Goal: Information Seeking & Learning: Learn about a topic

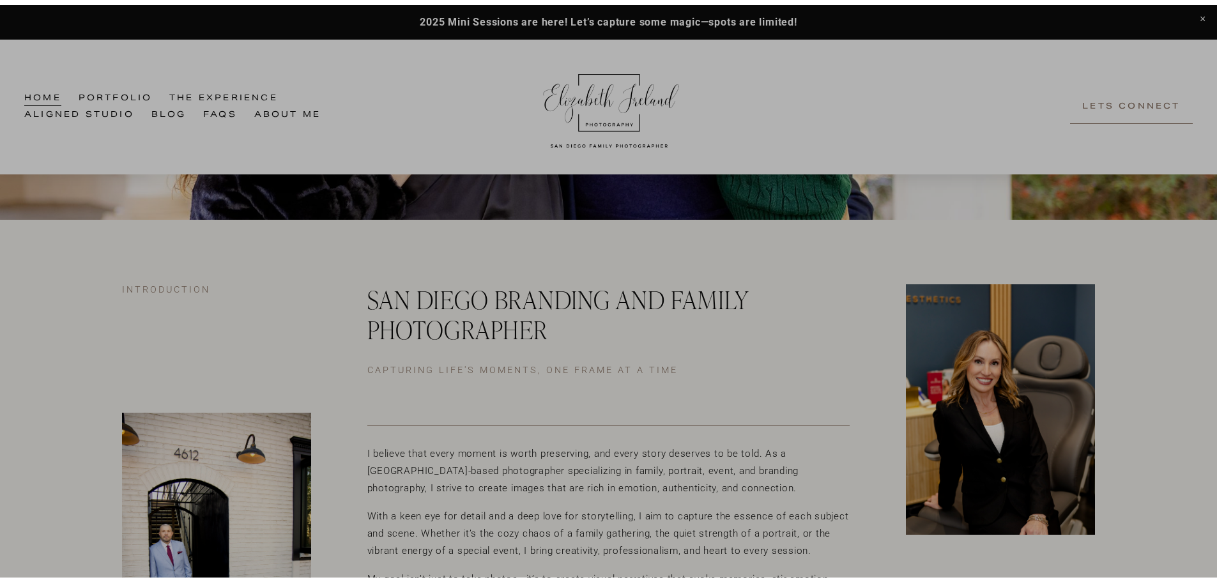
scroll to position [242, 0]
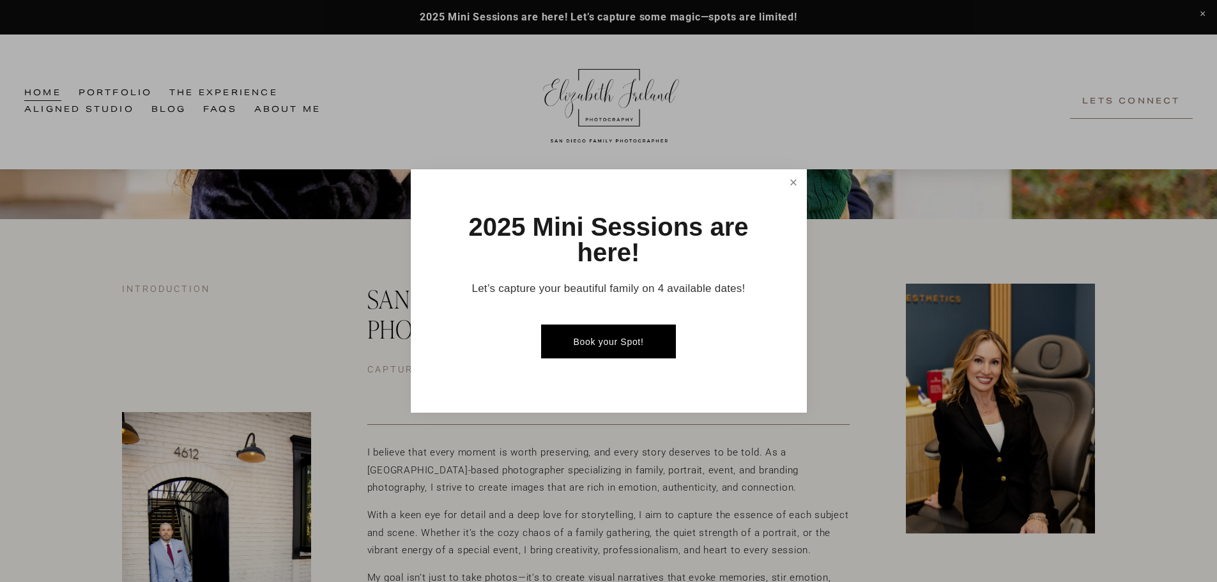
click at [788, 179] on link "Close" at bounding box center [793, 182] width 22 height 22
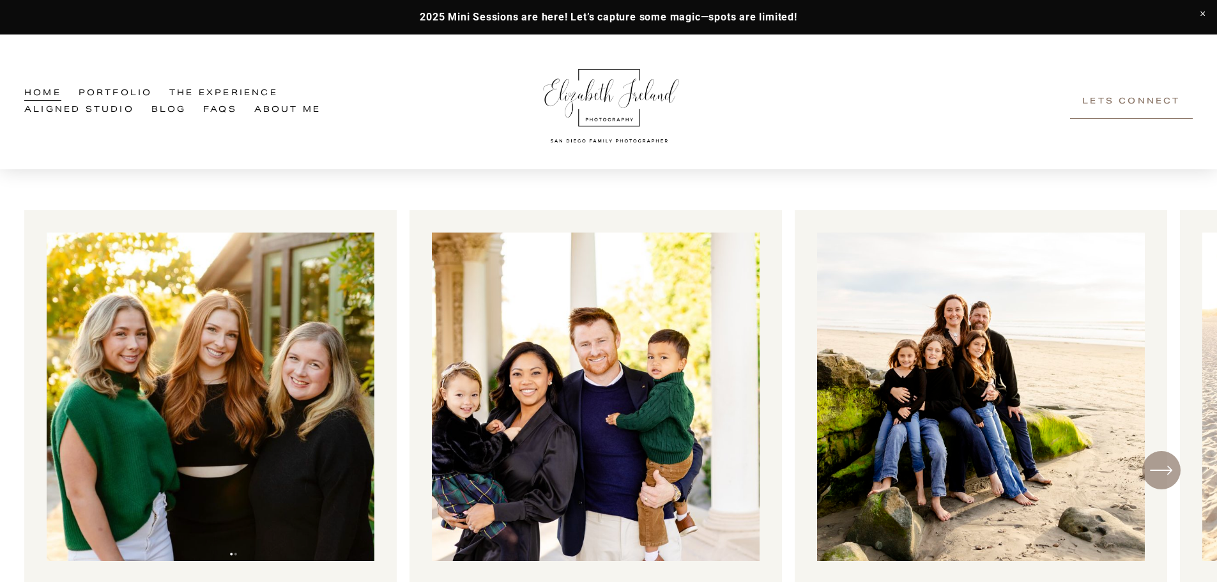
scroll to position [1053, 0]
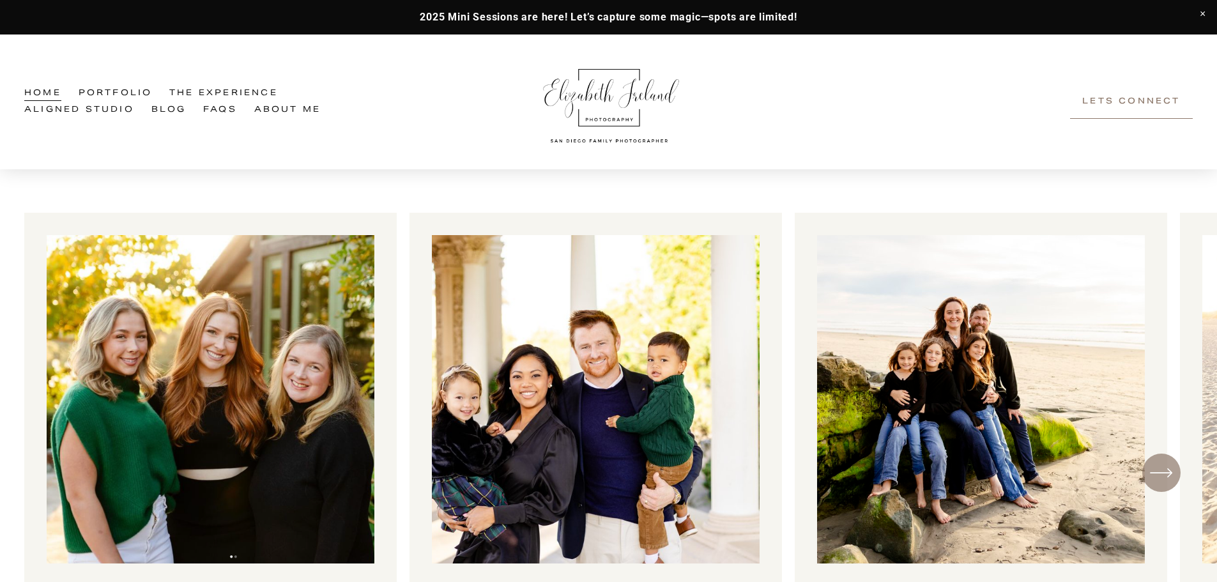
click at [1165, 479] on icon "\a \a \a Next\a \a" at bounding box center [1161, 472] width 23 height 23
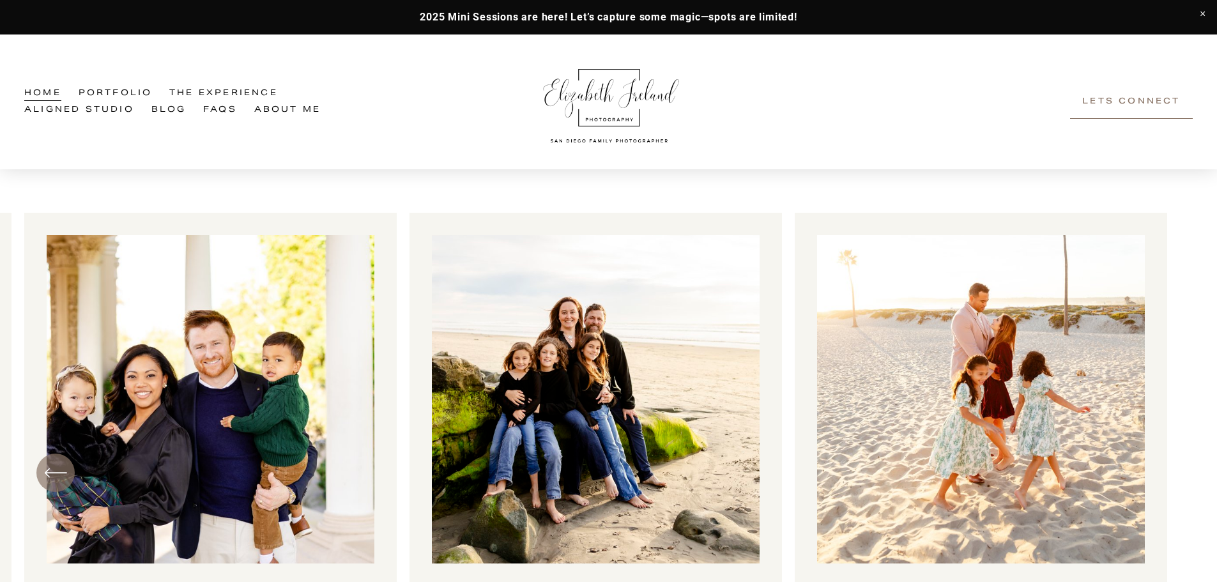
click at [681, 376] on ul "[GEOGRAPHIC_DATA] The light at [GEOGRAPHIC_DATA] is breathtaking! Del Sur Ranch…" at bounding box center [608, 473] width 1169 height 520
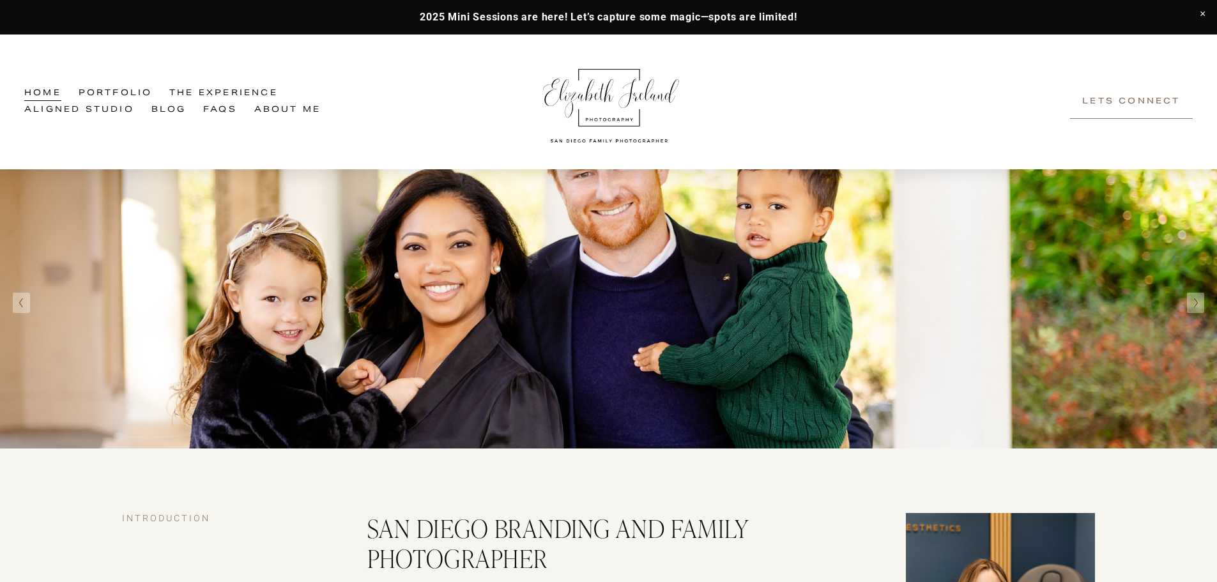
scroll to position [0, 0]
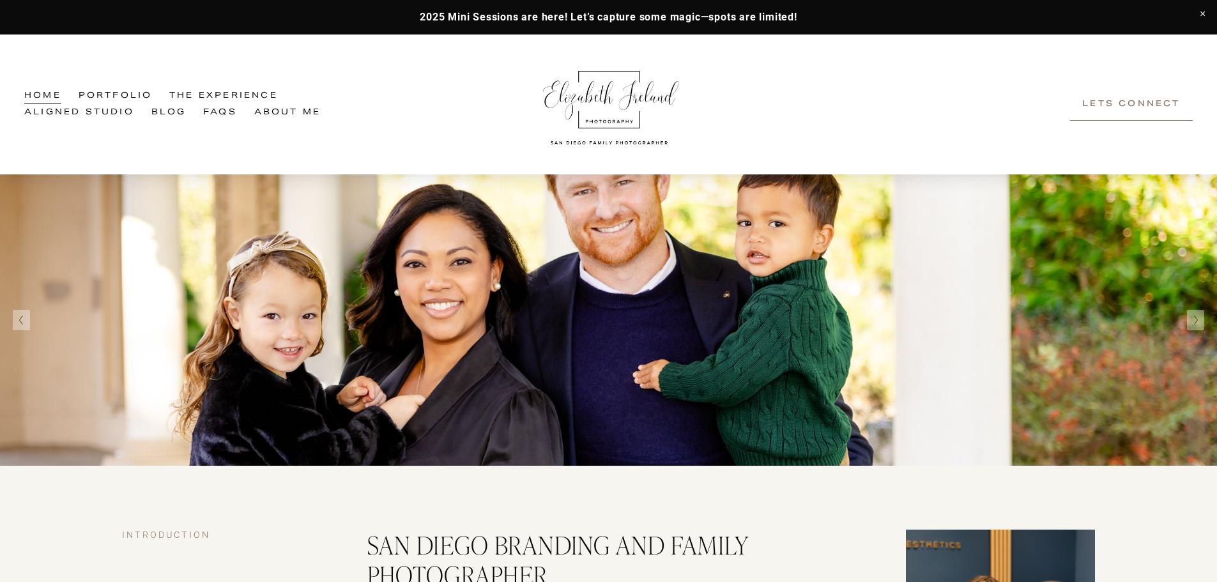
click at [117, 112] on link "Aligned Studio" at bounding box center [79, 112] width 110 height 17
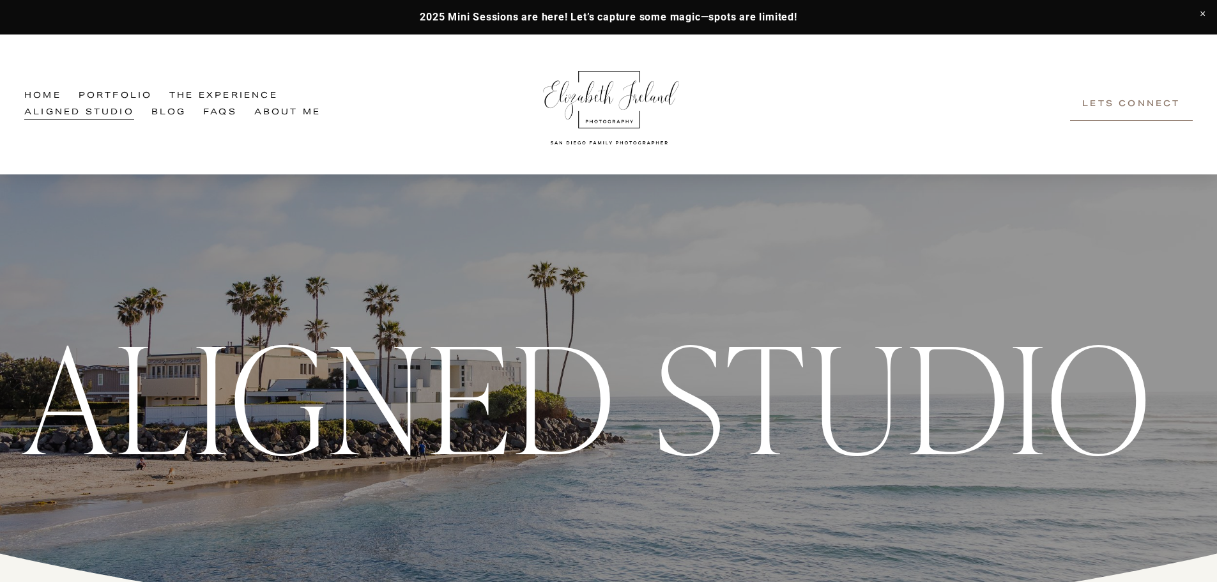
click at [122, 93] on link "Portfolio" at bounding box center [116, 96] width 74 height 17
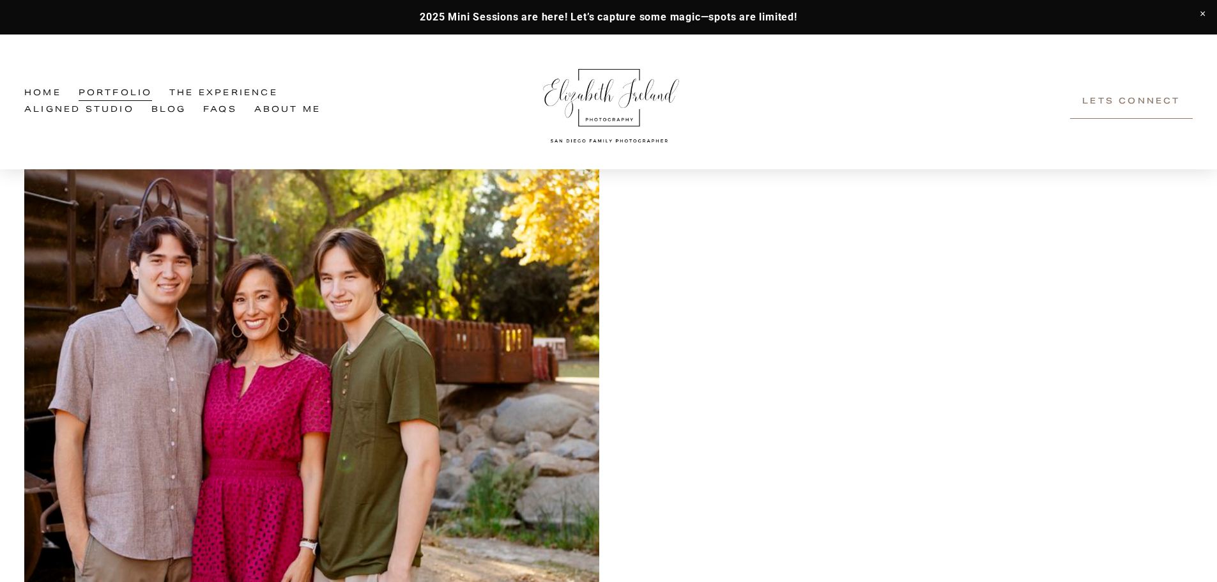
scroll to position [772, 0]
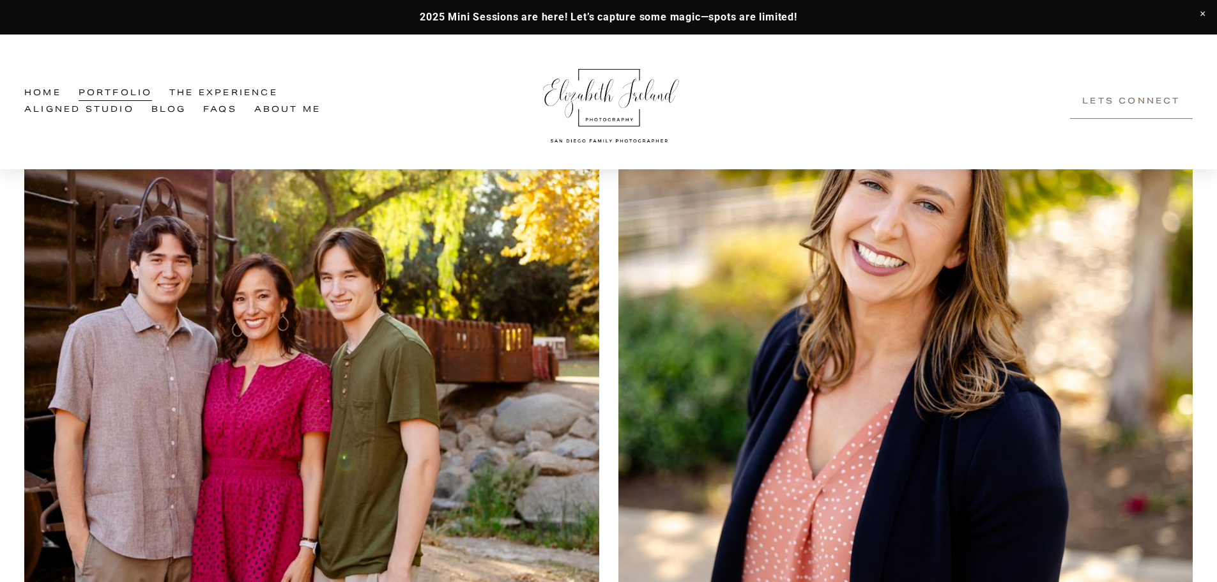
click at [295, 430] on img at bounding box center [311, 359] width 575 height 575
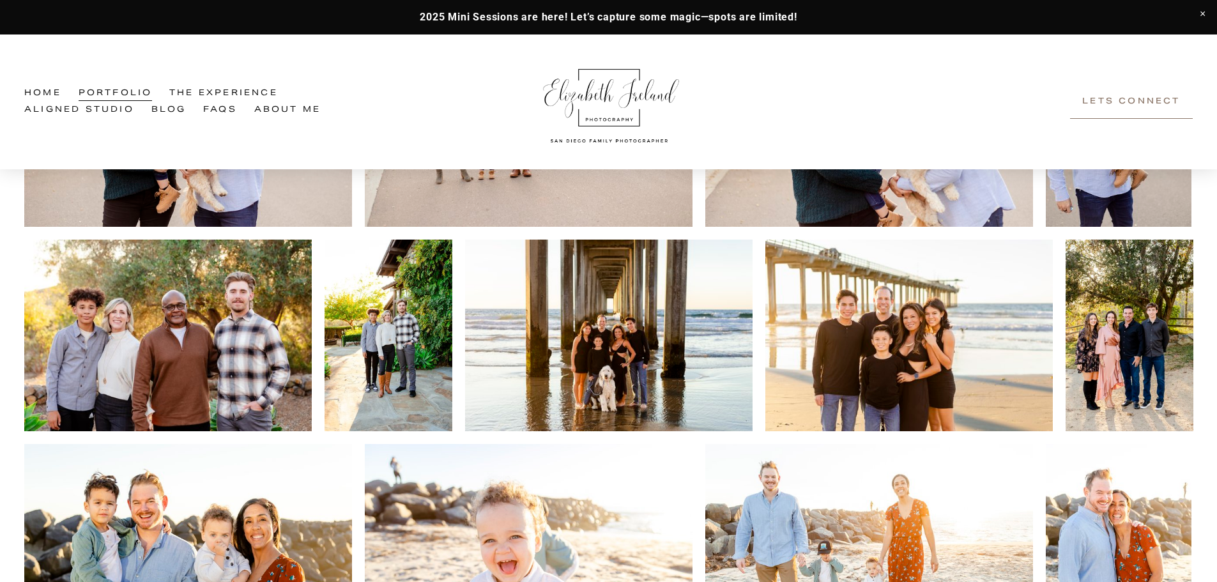
scroll to position [1805, 0]
click at [96, 319] on img at bounding box center [168, 335] width 288 height 192
click at [219, 343] on img at bounding box center [168, 335] width 288 height 192
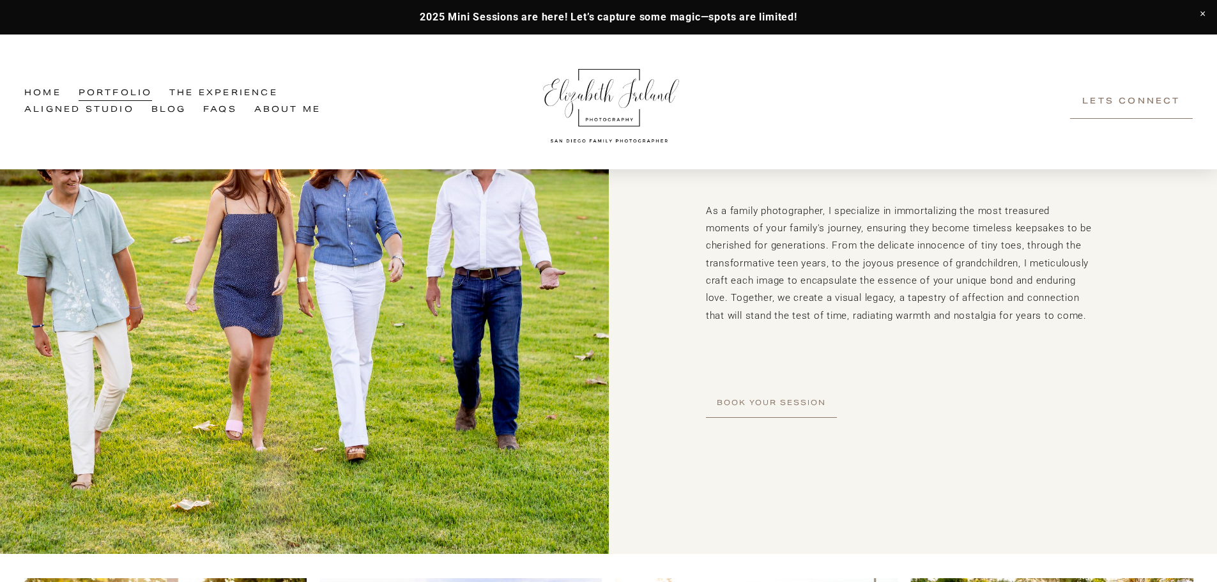
scroll to position [0, 0]
